Goal: Check status: Check status

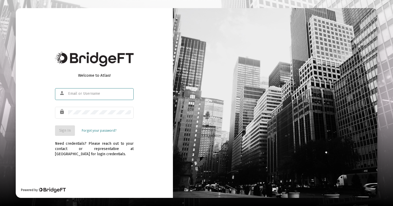
type input "[EMAIL_ADDRESS][DOMAIN_NAME]"
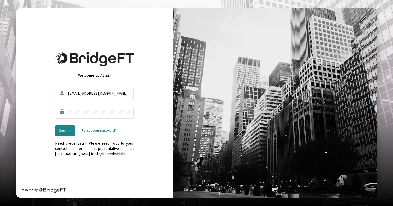
click at [66, 131] on span "Sign In" at bounding box center [65, 130] width 12 height 4
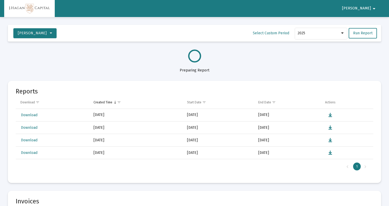
click at [118, 34] on mat-toolbar-row "Vanessa Ross Select Custom Period 2025 Run Report" at bounding box center [194, 33] width 373 height 17
click at [113, 55] on div at bounding box center [194, 55] width 373 height 13
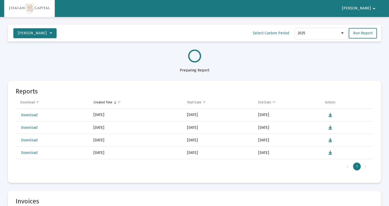
select select "View all"
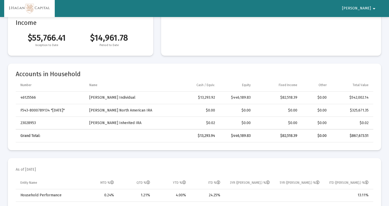
scroll to position [119, 0]
